Goal: Book appointment/travel/reservation

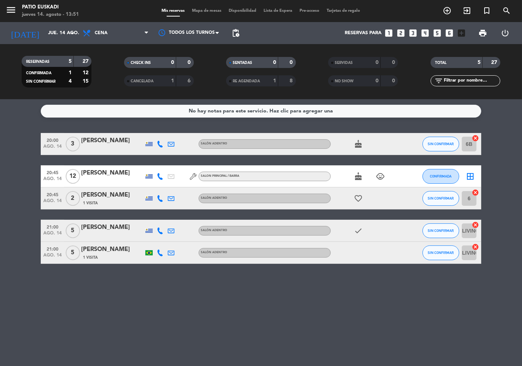
click at [402, 29] on icon "looks_two" at bounding box center [401, 33] width 10 height 10
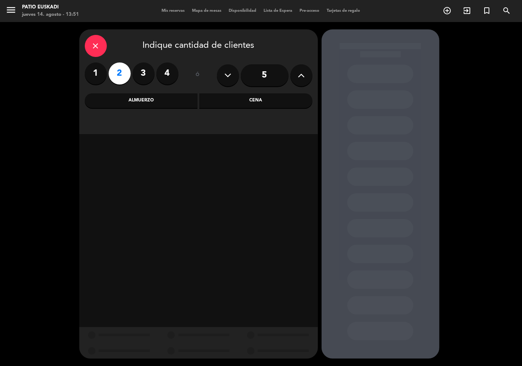
click at [249, 104] on div "Cena" at bounding box center [255, 100] width 113 height 15
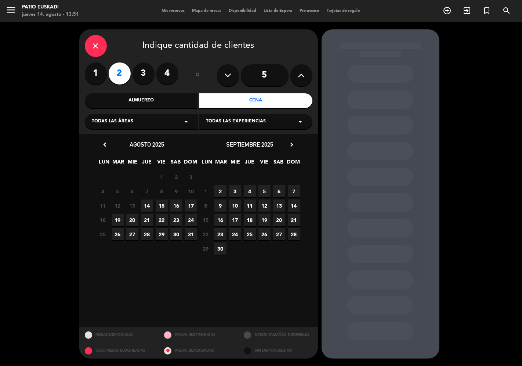
click at [156, 121] on div "Todas las áreas arrow_drop_down" at bounding box center [141, 121] width 113 height 15
click at [123, 183] on div "Salon Principal/ barra" at bounding box center [141, 182] width 99 height 7
click at [147, 206] on span "14" at bounding box center [147, 205] width 12 height 12
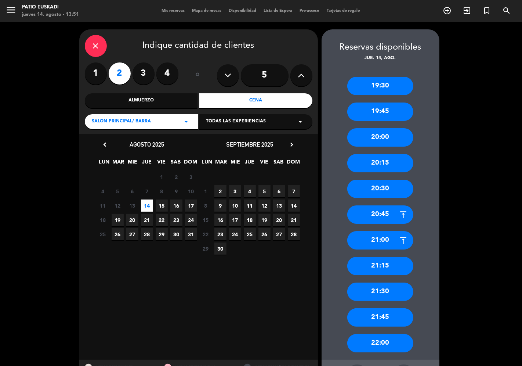
click at [383, 265] on div "21:15" at bounding box center [380, 266] width 66 height 18
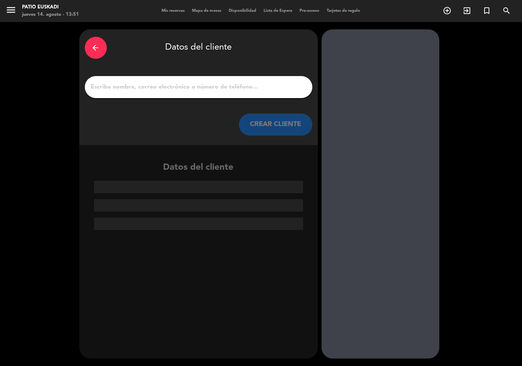
click at [100, 88] on input "1" at bounding box center [198, 87] width 217 height 10
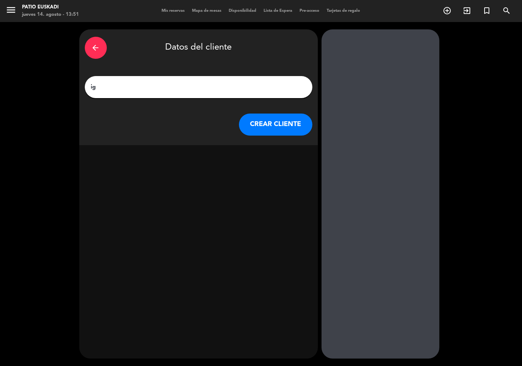
type input "i"
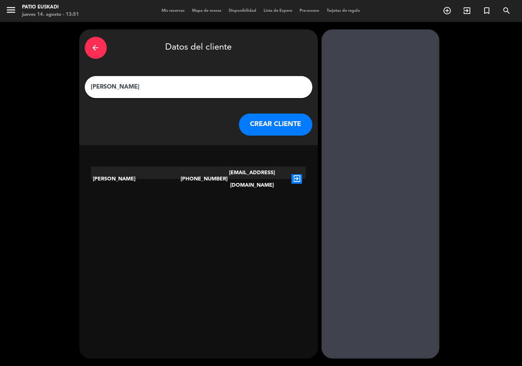
type input "[PERSON_NAME]"
click at [271, 125] on button "CREAR CLIENTE" at bounding box center [275, 124] width 73 height 22
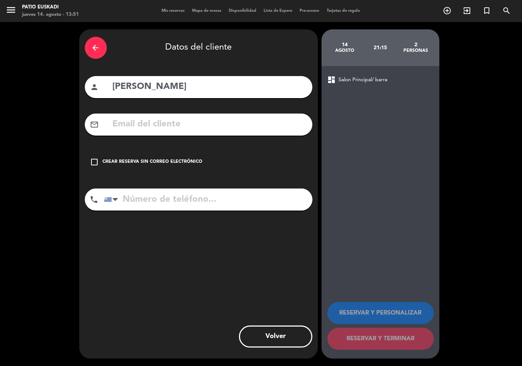
click at [92, 164] on icon "check_box_outline_blank" at bounding box center [94, 161] width 9 height 9
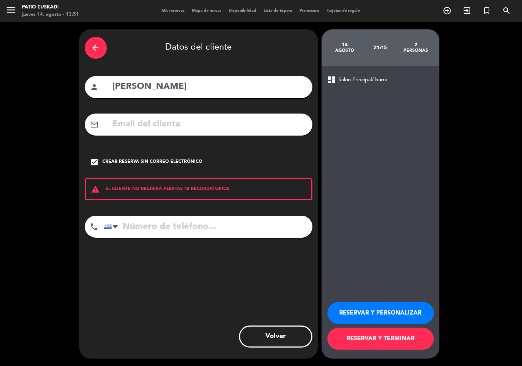
click at [144, 230] on input "tel" at bounding box center [208, 226] width 208 height 22
type input "098572143"
click at [363, 312] on button "RESERVAR Y PERSONALIZAR" at bounding box center [380, 313] width 106 height 22
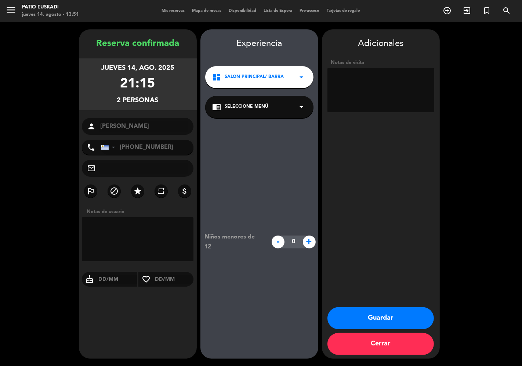
click at [269, 110] on div "chrome_reader_mode Seleccione Menú arrow_drop_down" at bounding box center [259, 107] width 108 height 22
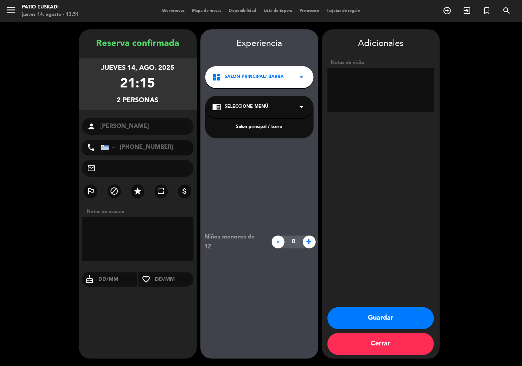
click at [267, 129] on div "Salon principal / barra" at bounding box center [260, 126] width 94 height 7
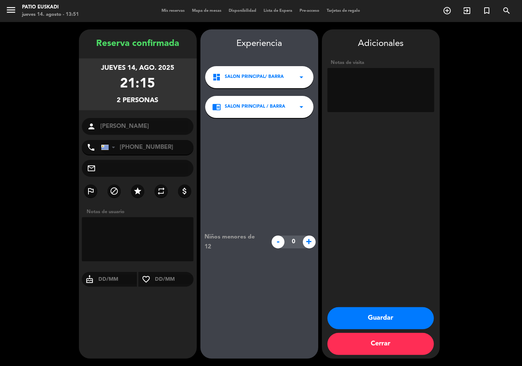
click at [370, 317] on button "Guardar" at bounding box center [380, 318] width 106 height 22
